Goal: Task Accomplishment & Management: Use online tool/utility

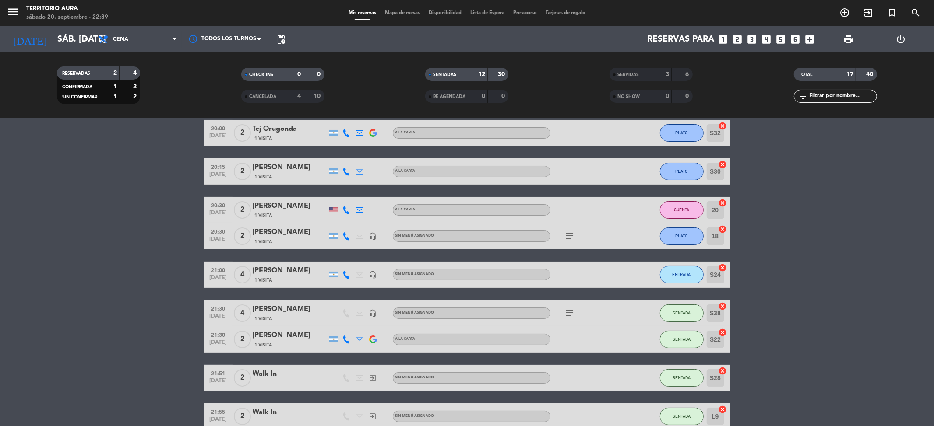
scroll to position [32, 0]
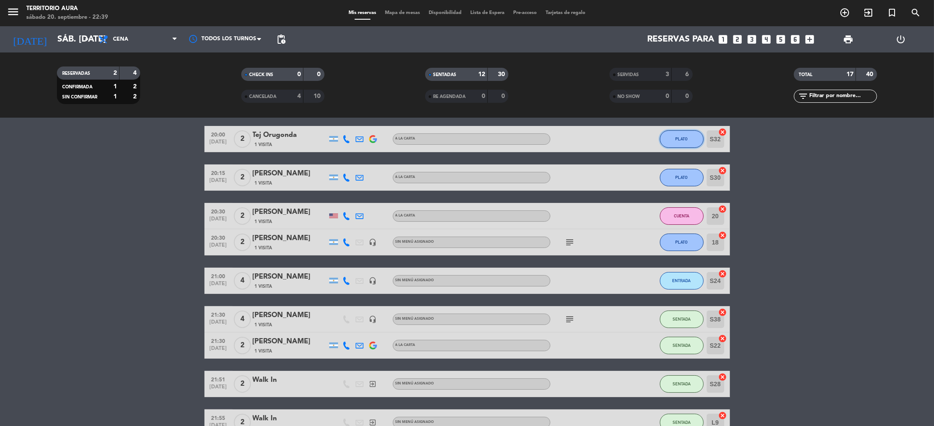
click at [676, 138] on span "PLATO" at bounding box center [681, 139] width 12 height 5
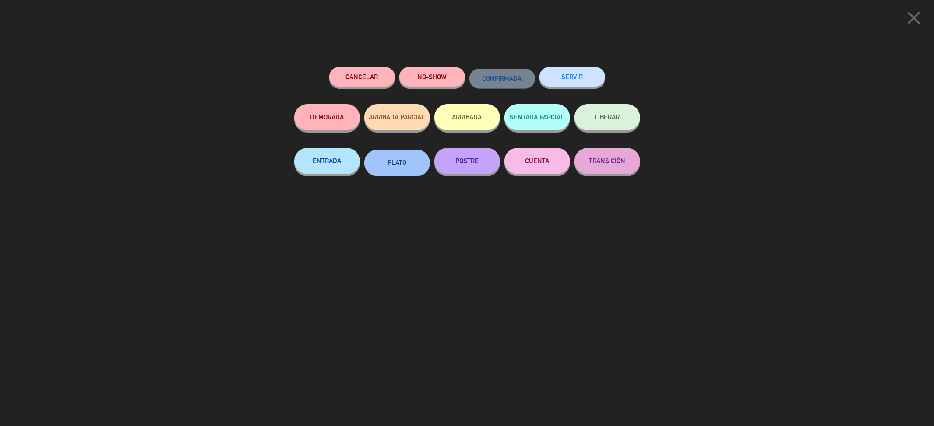
click at [552, 160] on button "CUENTA" at bounding box center [537, 161] width 66 height 26
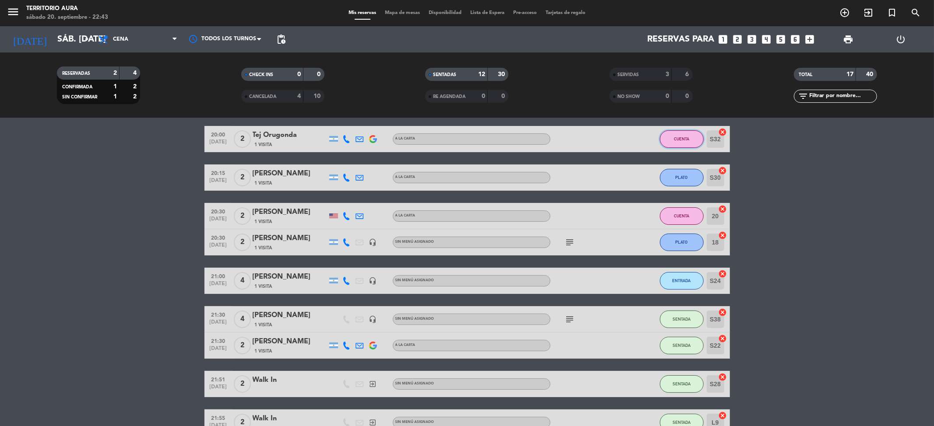
click at [682, 140] on span "CUENTA" at bounding box center [681, 139] width 15 height 5
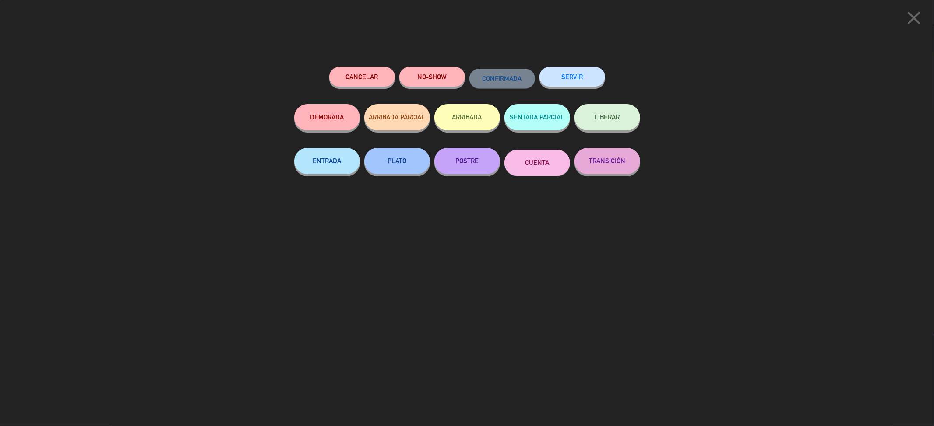
click at [588, 80] on button "SERVIR" at bounding box center [572, 77] width 66 height 20
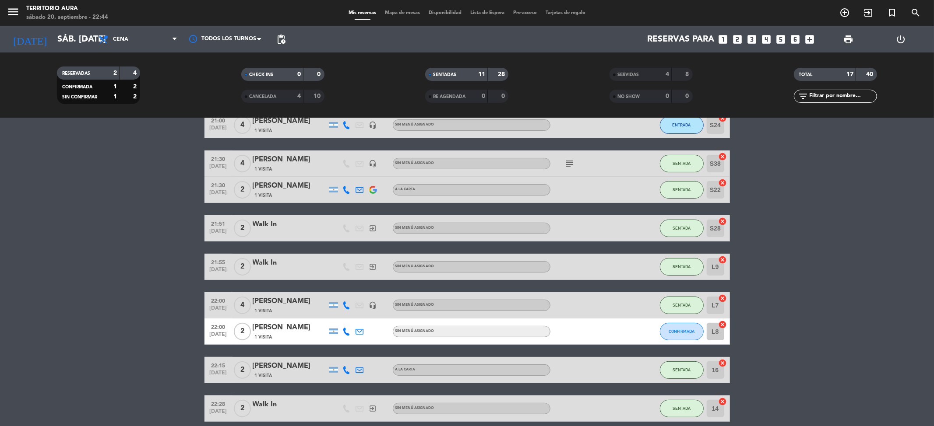
scroll to position [72, 0]
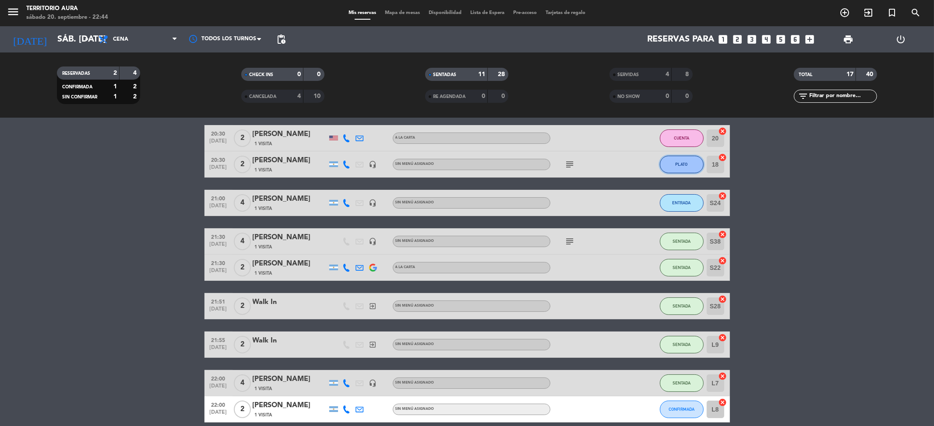
click at [672, 164] on button "PLATO" at bounding box center [682, 165] width 44 height 18
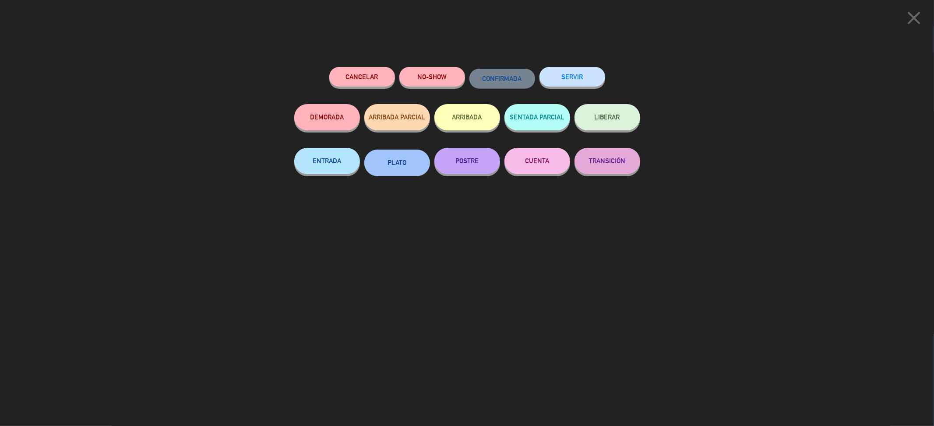
click at [475, 162] on button "POSTRE" at bounding box center [467, 161] width 66 height 26
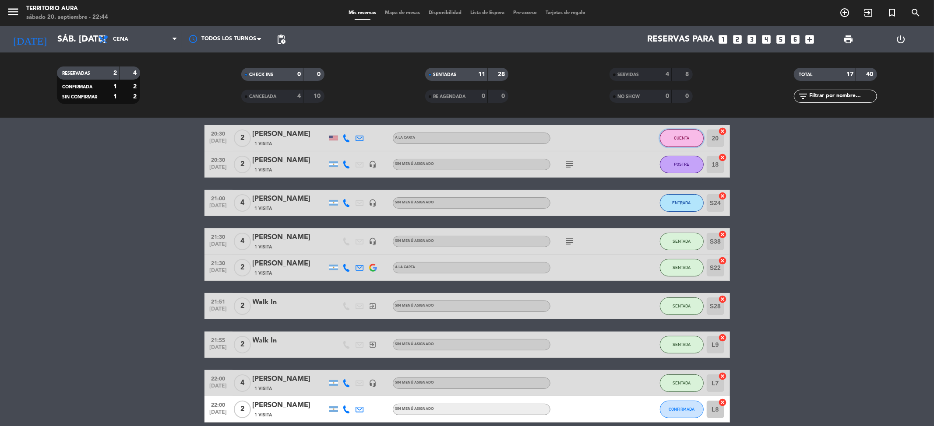
click at [691, 137] on button "CUENTA" at bounding box center [682, 139] width 44 height 18
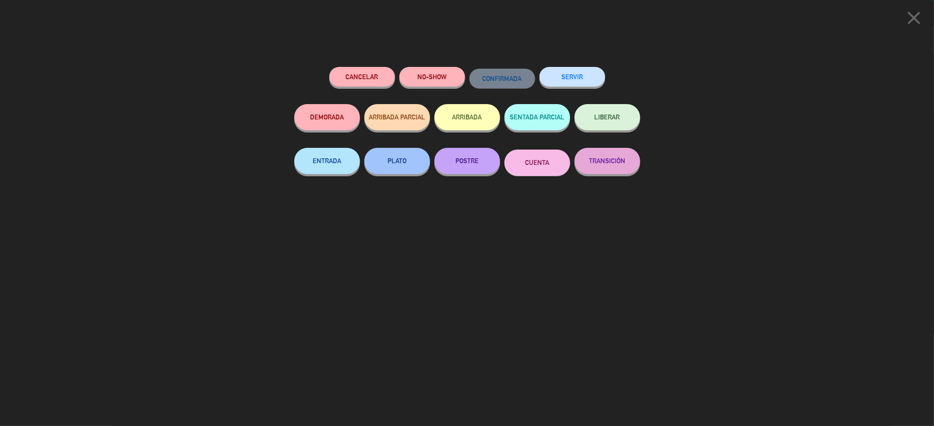
click at [569, 77] on button "SERVIR" at bounding box center [572, 77] width 66 height 20
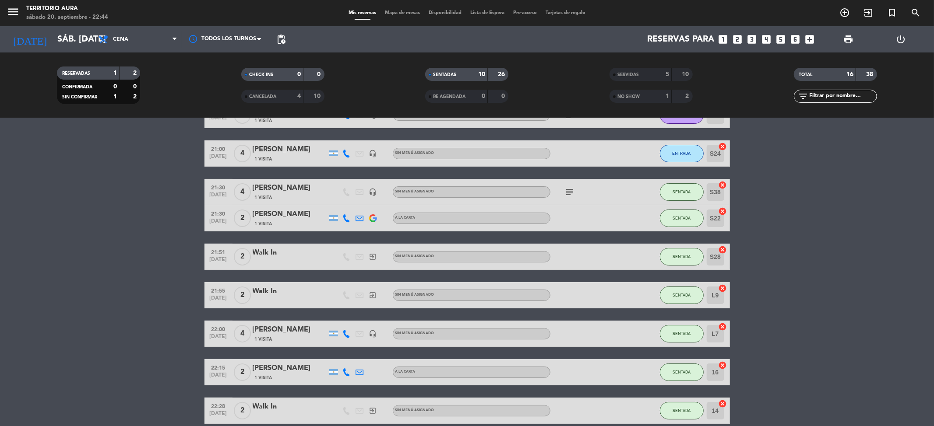
scroll to position [0, 0]
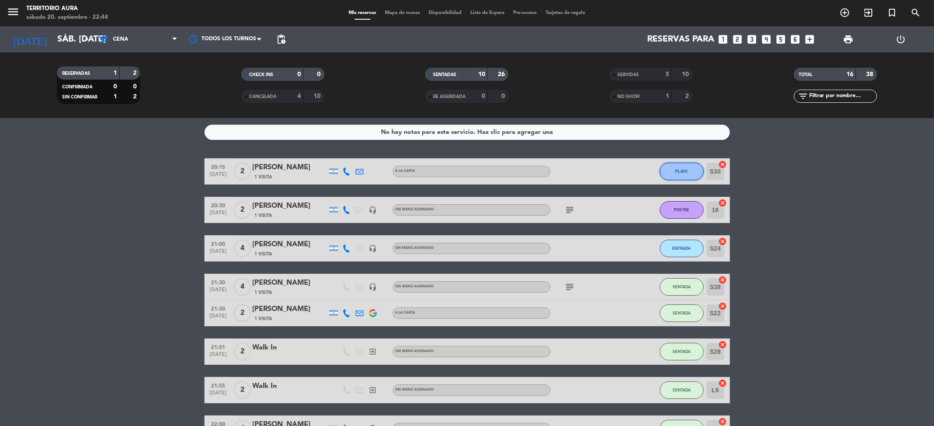
click at [677, 169] on span "PLATO" at bounding box center [681, 171] width 12 height 5
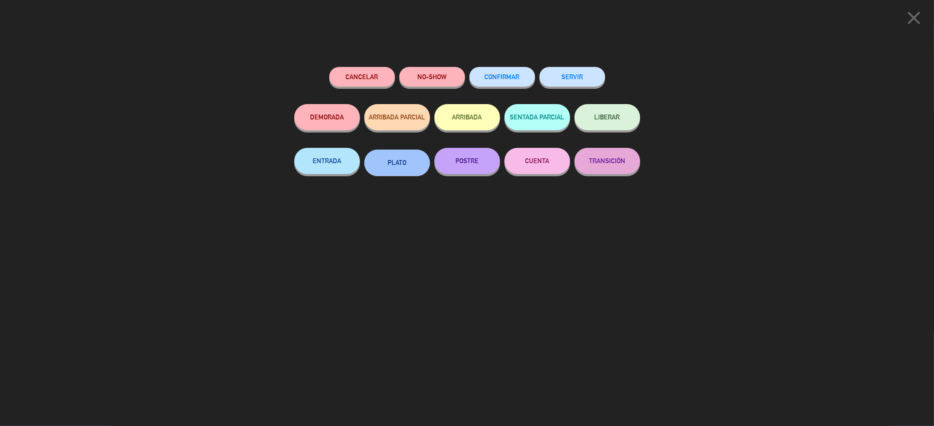
click at [468, 167] on button "POSTRE" at bounding box center [467, 161] width 66 height 26
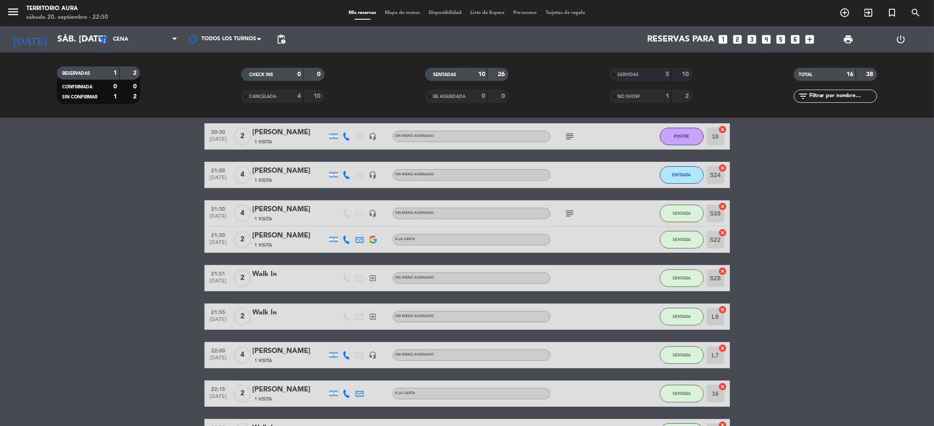
scroll to position [156, 0]
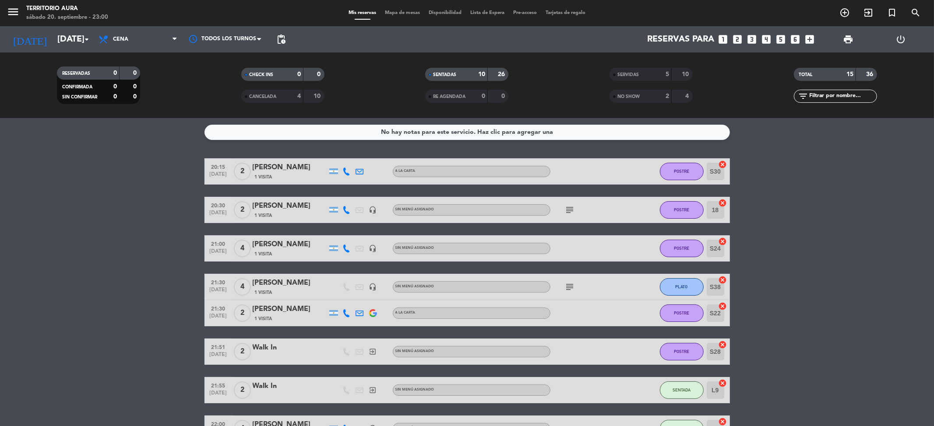
click at [57, 235] on bookings-row "20:15 [DATE] 2 [PERSON_NAME] 1 Visita A LA CARTA POSTRE S30 cancel 20:30 [DATE]…" at bounding box center [467, 338] width 934 height 361
